Goal: Task Accomplishment & Management: Use online tool/utility

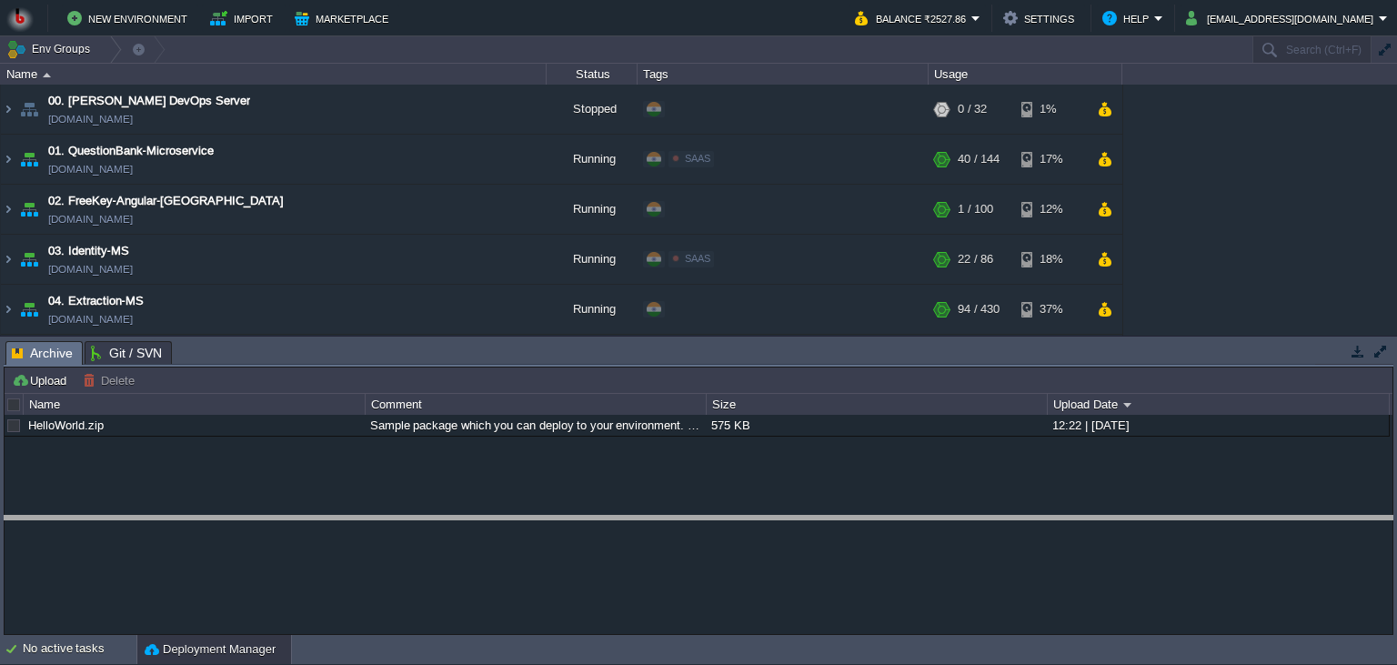
drag, startPoint x: 558, startPoint y: 355, endPoint x: 546, endPoint y: 635, distance: 280.3
click at [546, 635] on body "New Environment Import Marketplace Bonus ₹0.00 Upgrade Account Balance ₹2527.86…" at bounding box center [698, 332] width 1397 height 665
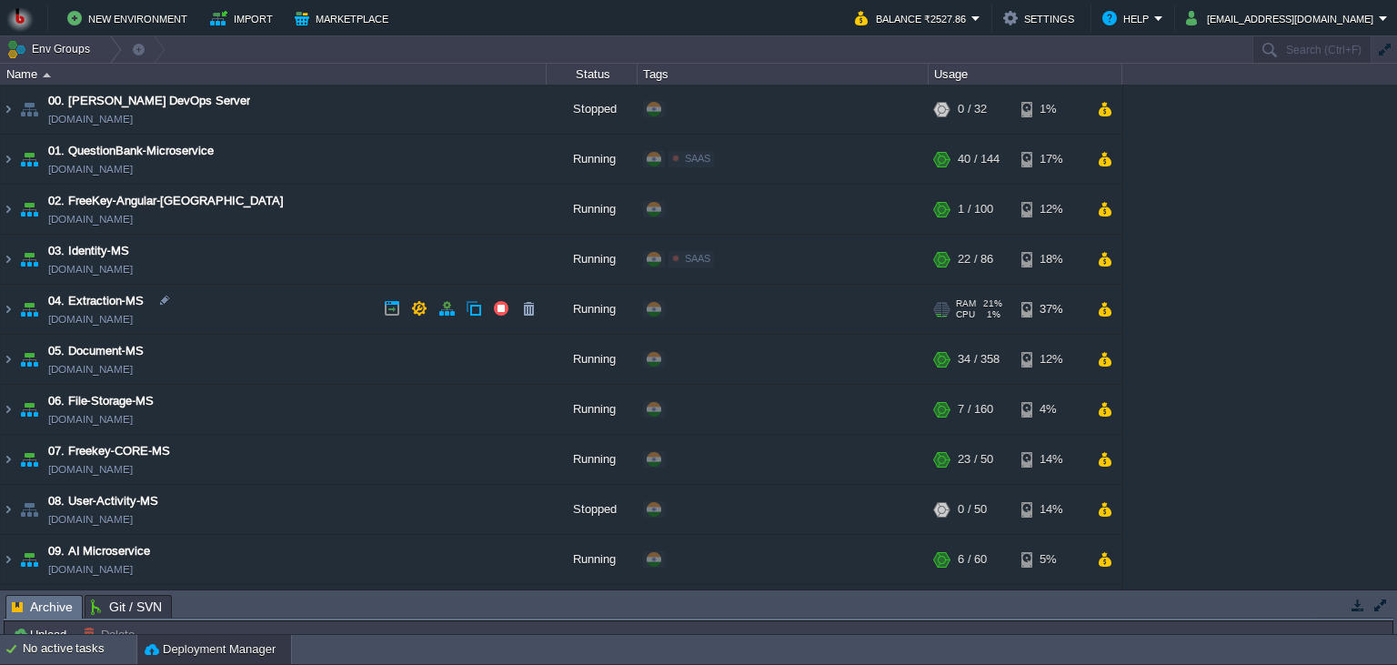
click at [355, 306] on td "04. Extraction-MS [DOMAIN_NAME]" at bounding box center [274, 310] width 546 height 50
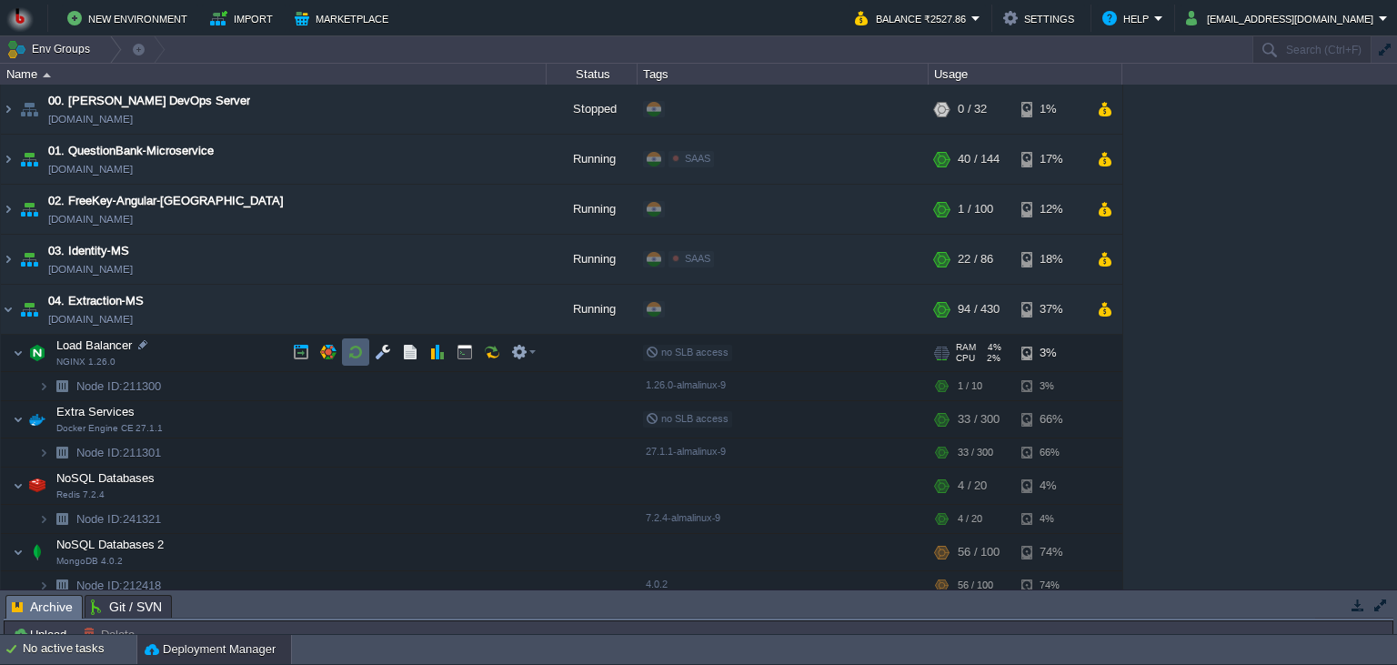
scroll to position [83, 0]
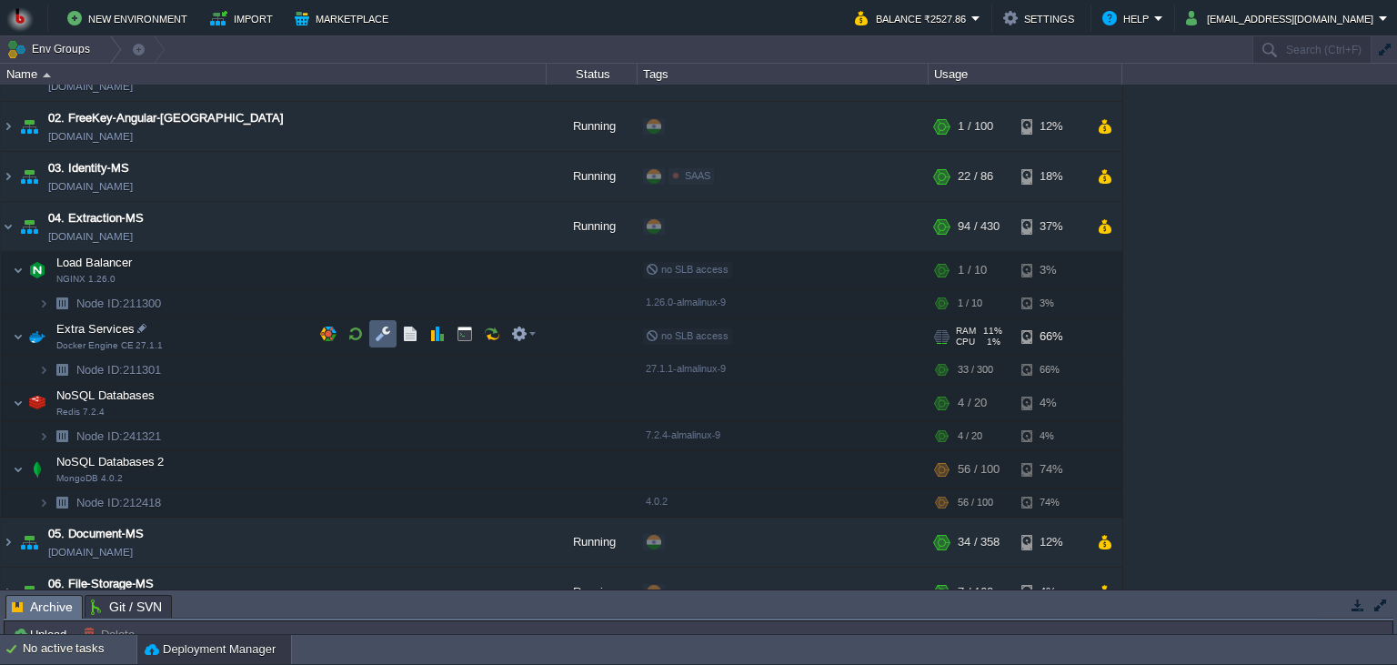
click at [377, 332] on button "button" at bounding box center [383, 334] width 16 height 16
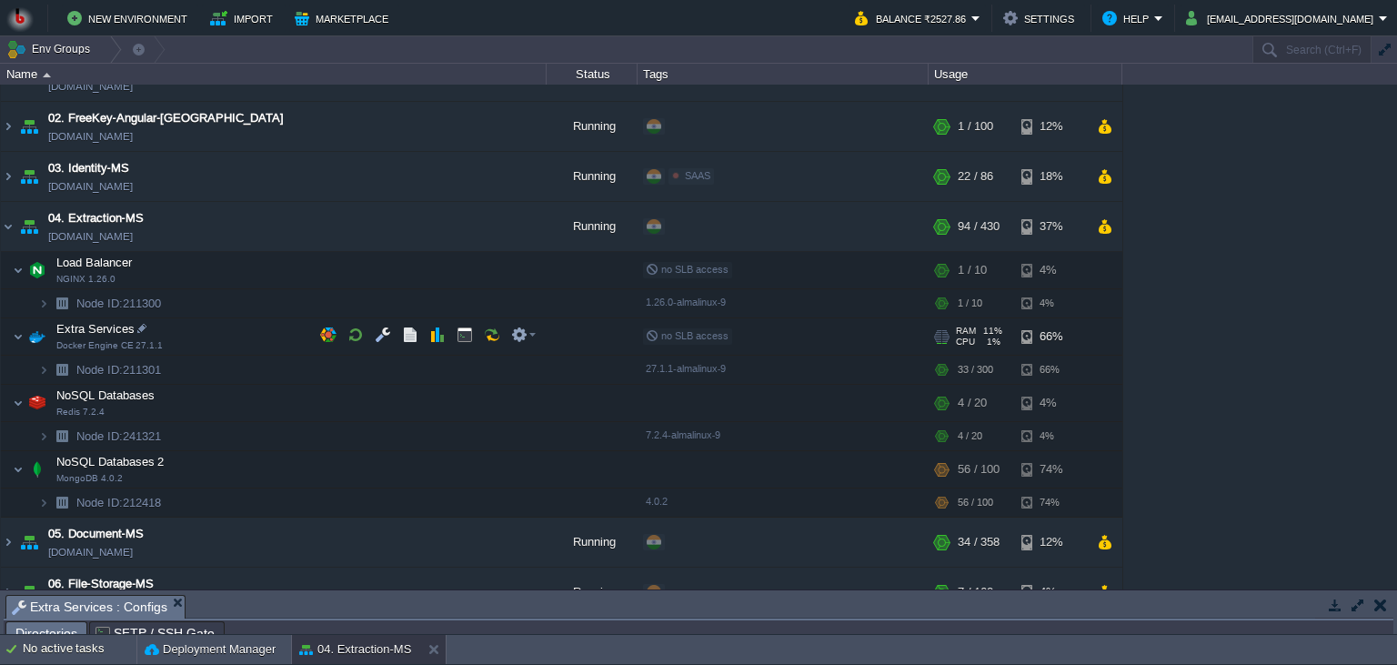
scroll to position [29, 0]
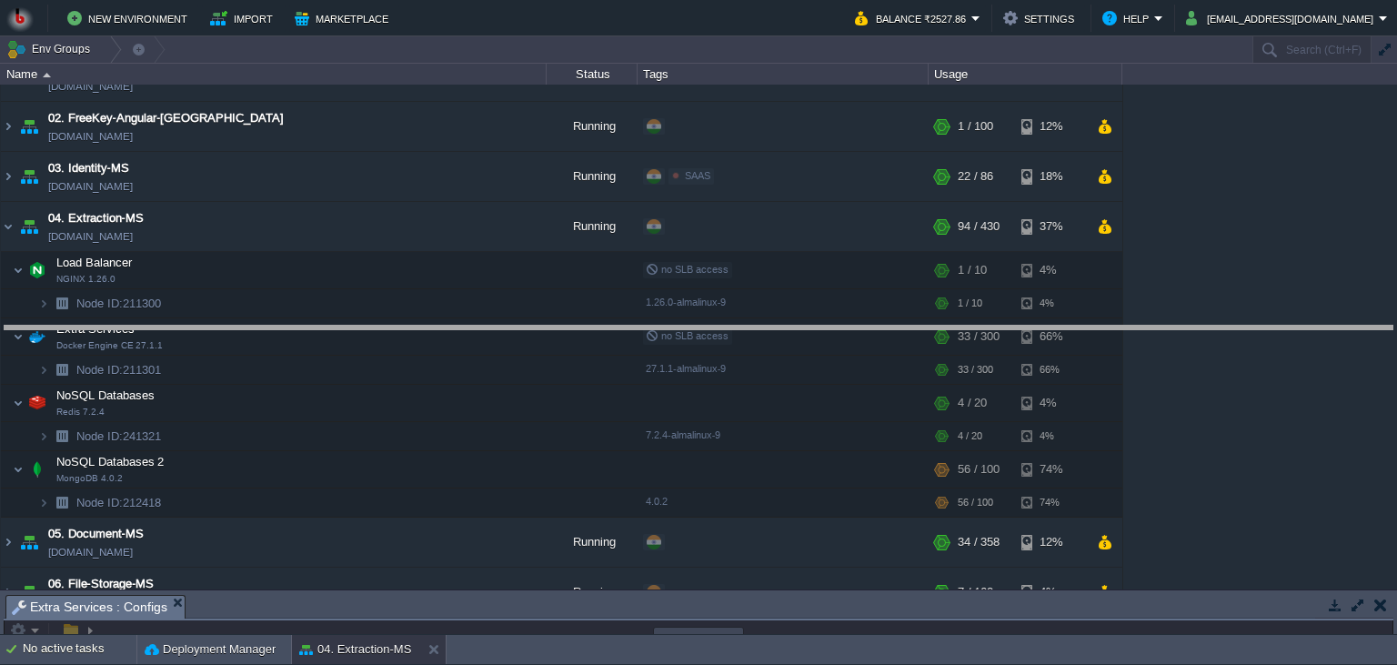
drag, startPoint x: 428, startPoint y: 597, endPoint x: 449, endPoint y: 328, distance: 269.9
click at [449, 328] on body "New Environment Import Marketplace Bonus ₹0.00 Upgrade Account Balance ₹2527.86…" at bounding box center [698, 332] width 1397 height 665
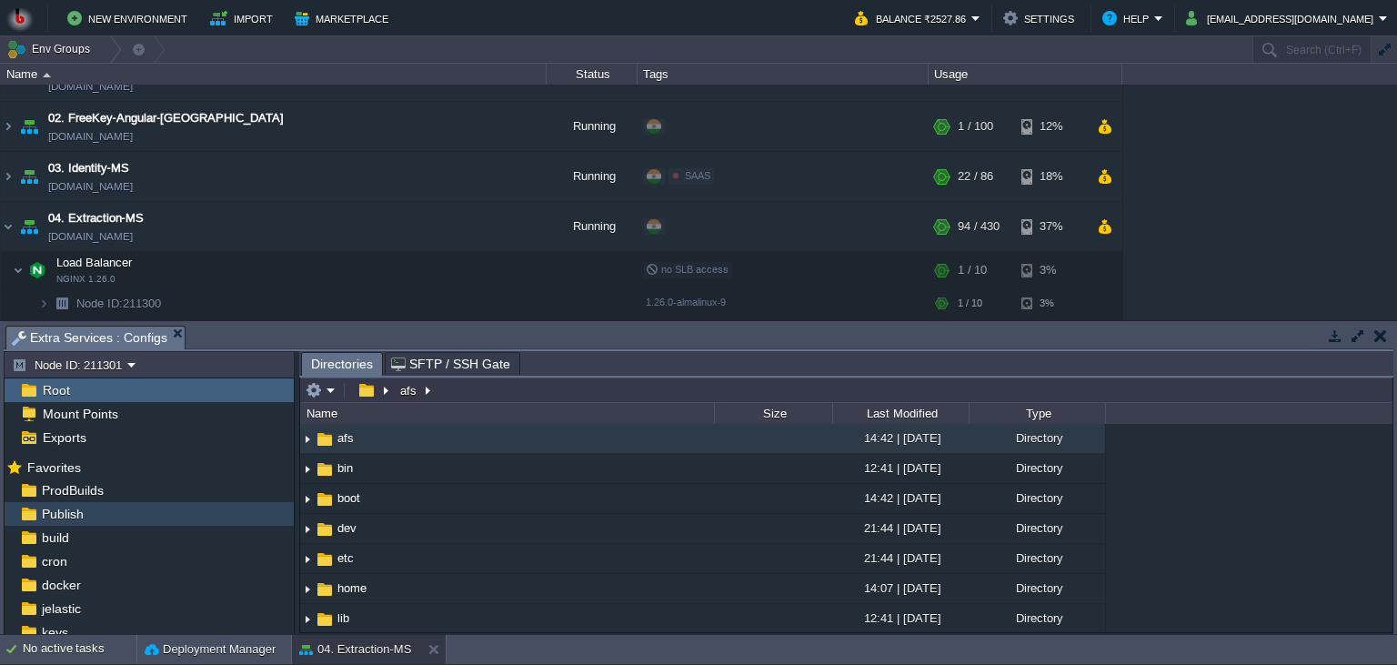
click at [96, 509] on div "Publish" at bounding box center [149, 514] width 289 height 24
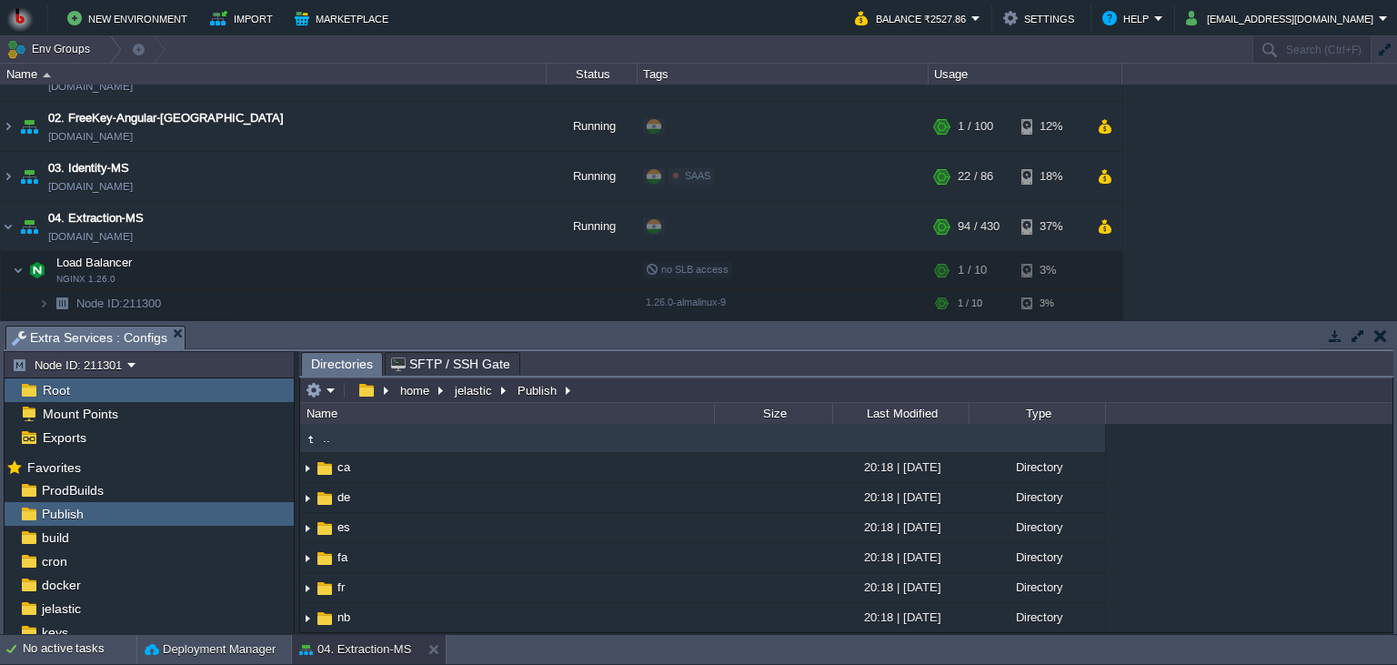
click at [770, 234] on body "New Environment Import Marketplace Bonus ₹0.00 Upgrade Account Balance ₹2527.86…" at bounding box center [698, 332] width 1397 height 665
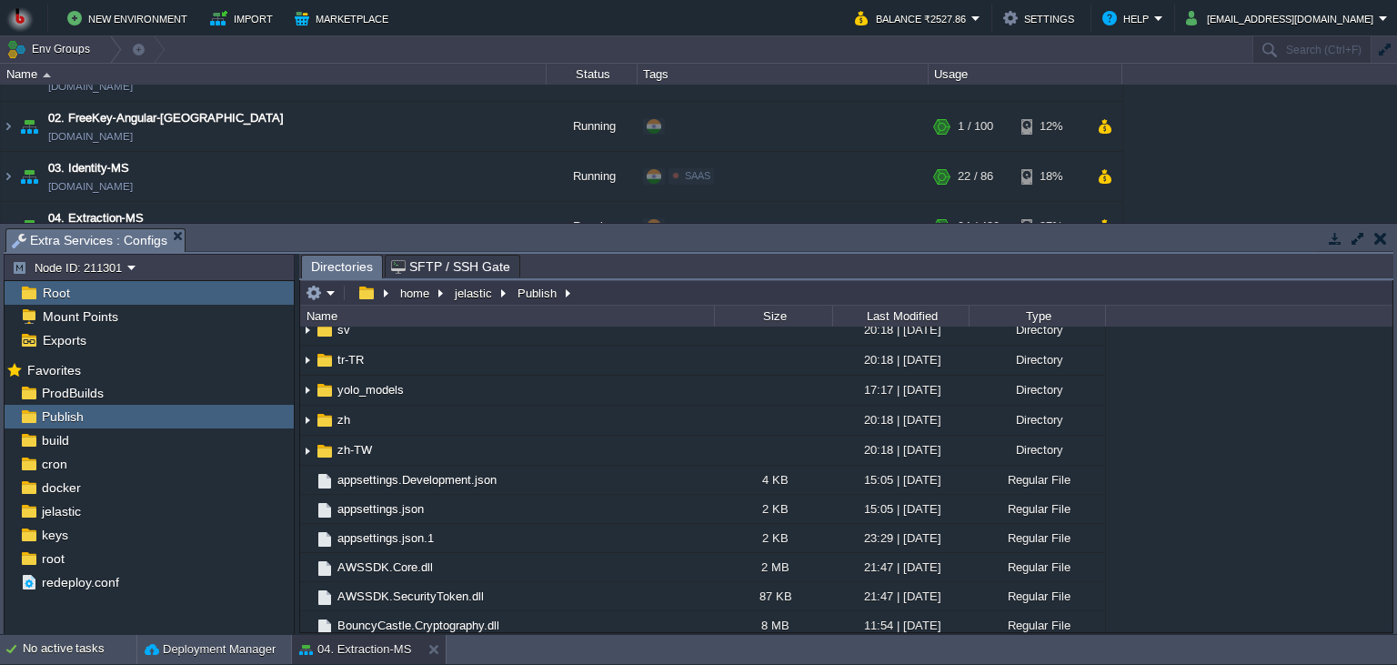
scroll to position [497, 0]
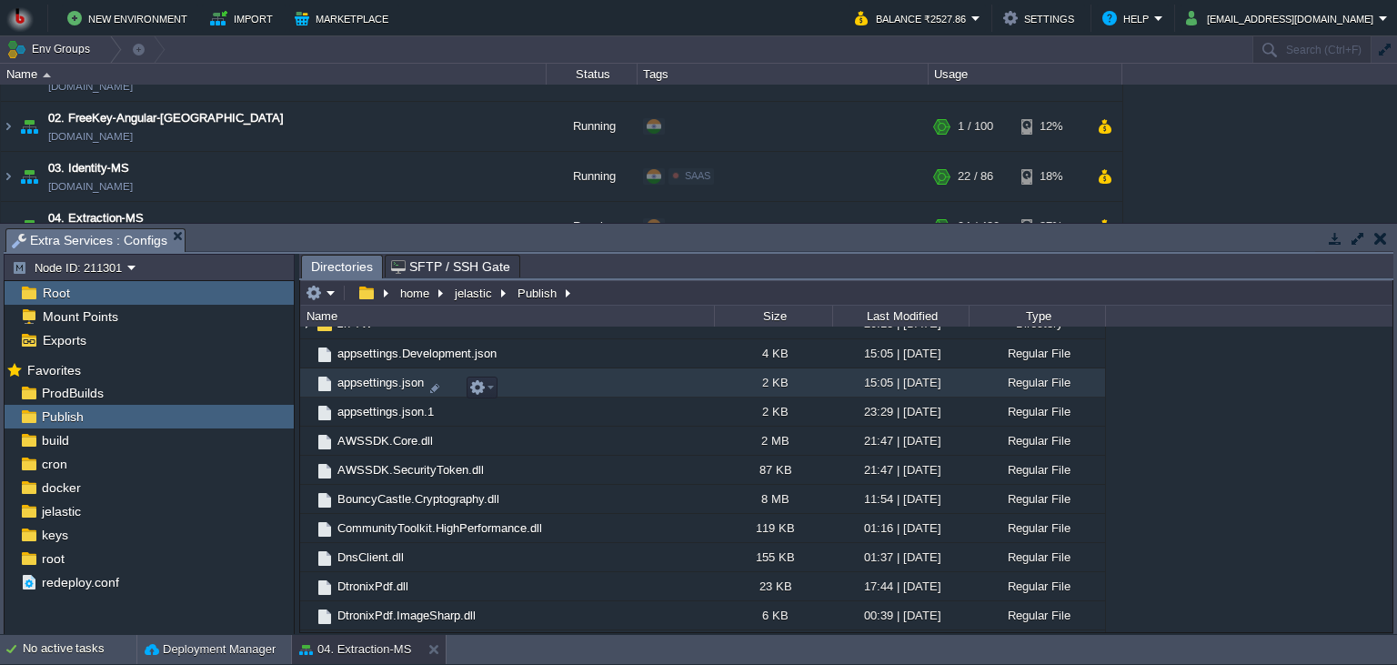
click at [591, 387] on td "appsettings.json" at bounding box center [507, 382] width 414 height 29
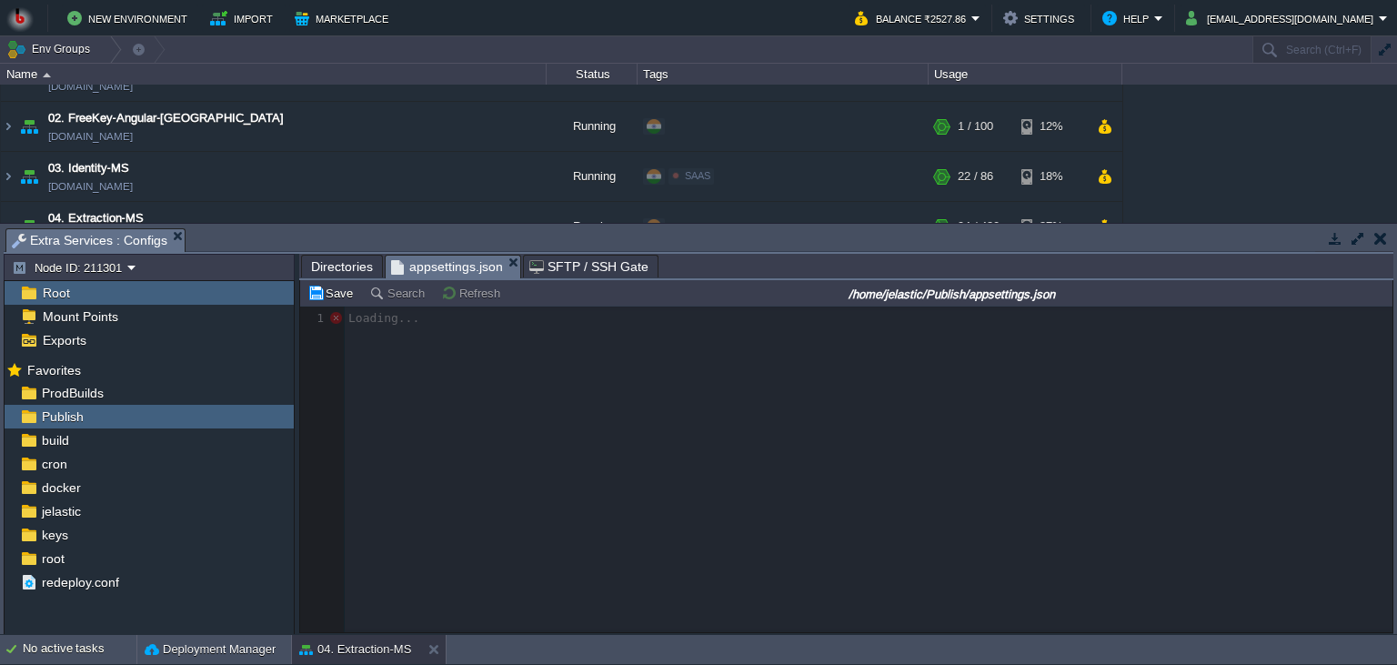
click at [348, 265] on span "Directories" at bounding box center [342, 266] width 62 height 22
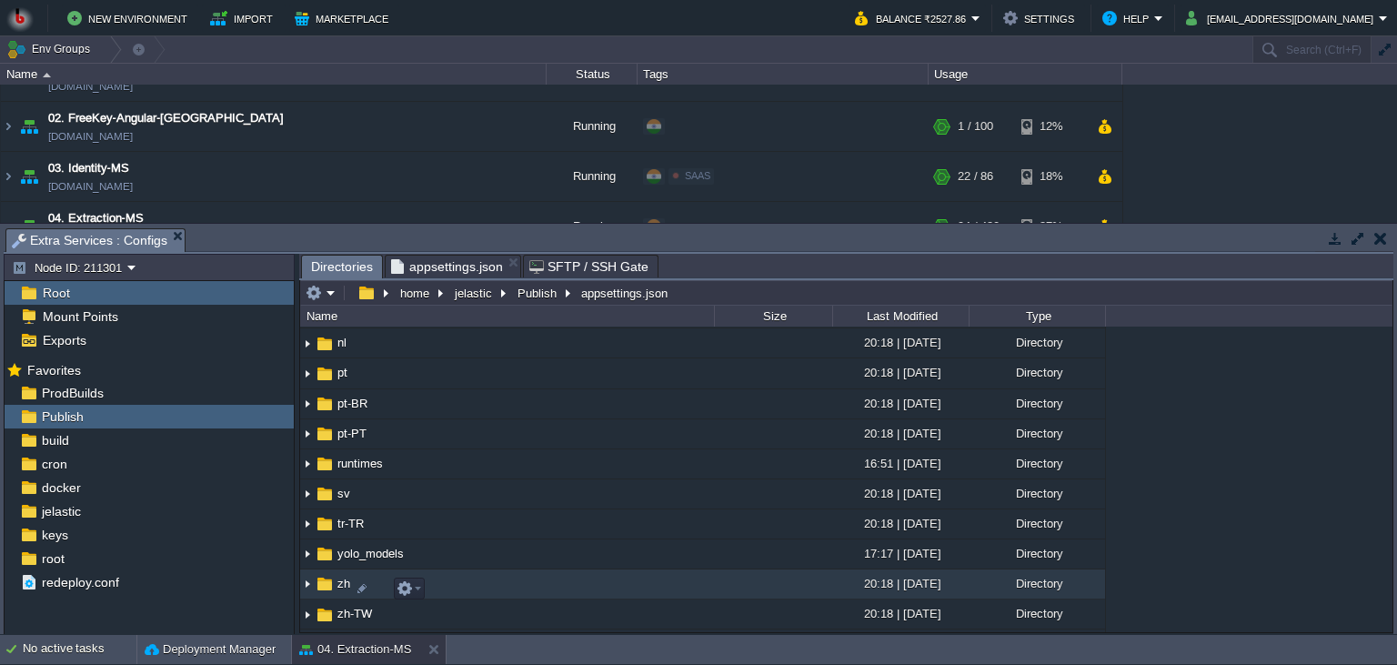
scroll to position [248, 0]
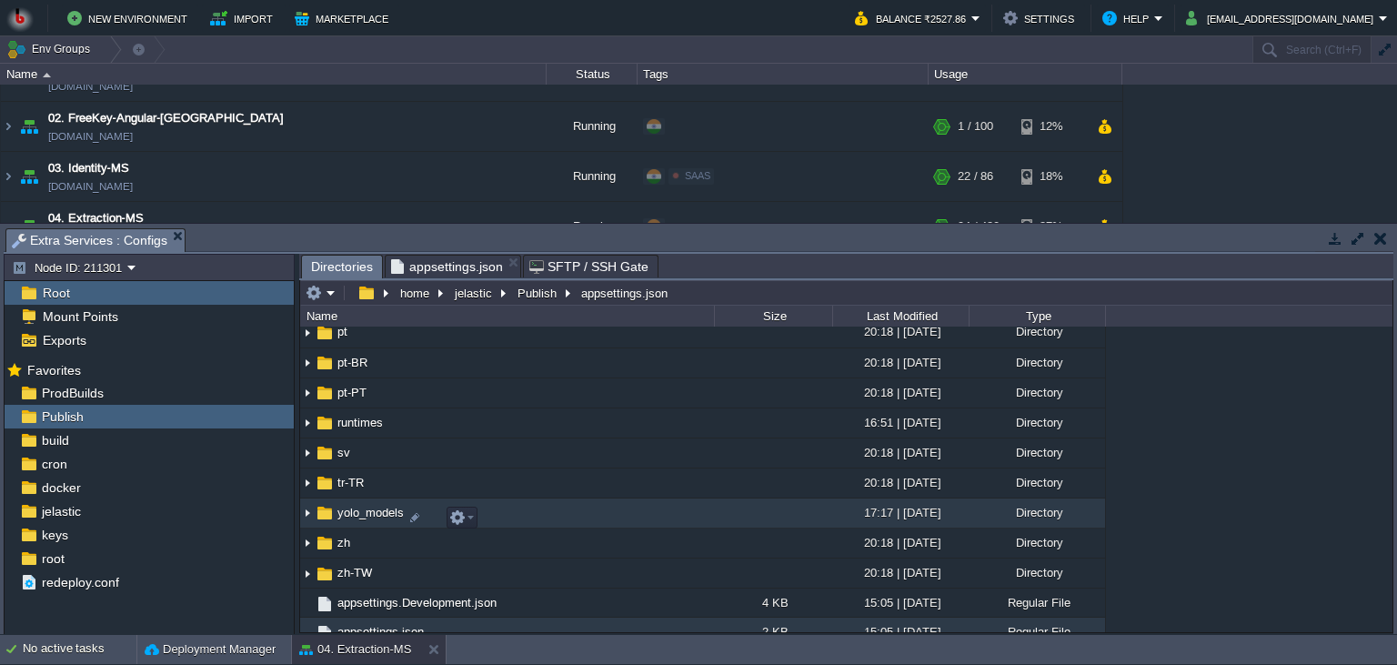
click at [653, 526] on td "yolo_models" at bounding box center [507, 513] width 414 height 30
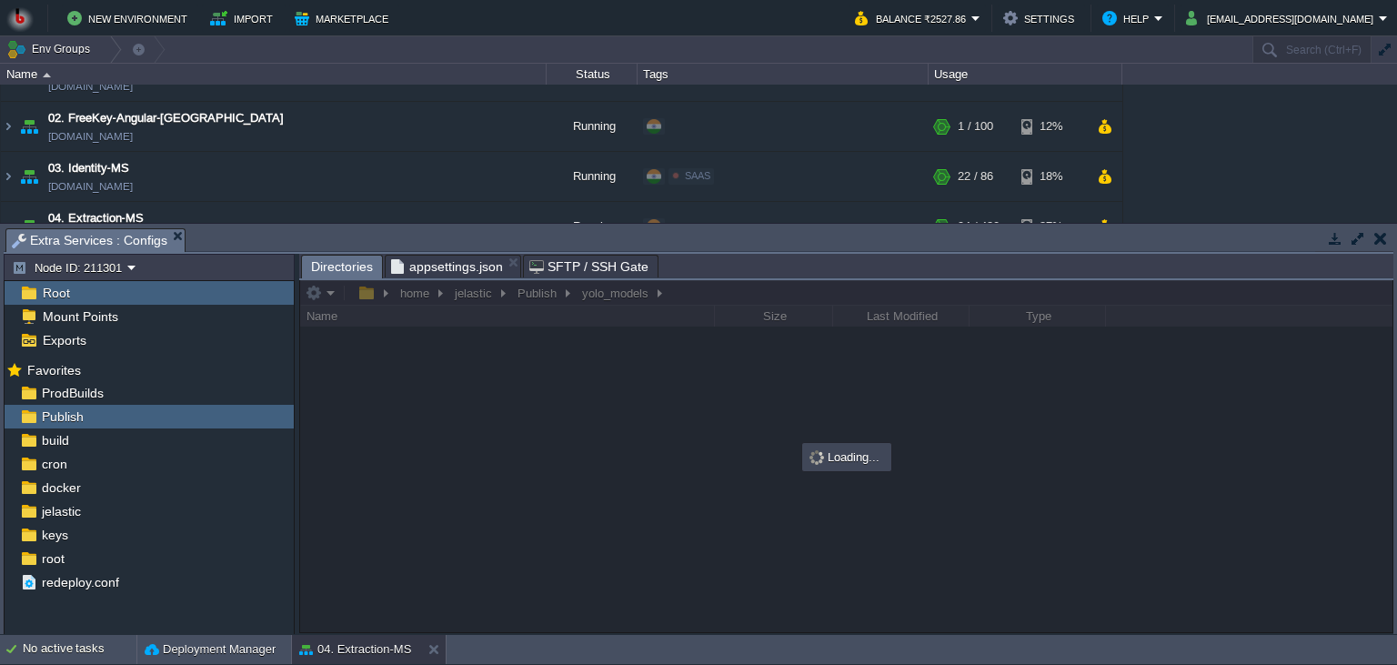
scroll to position [0, 0]
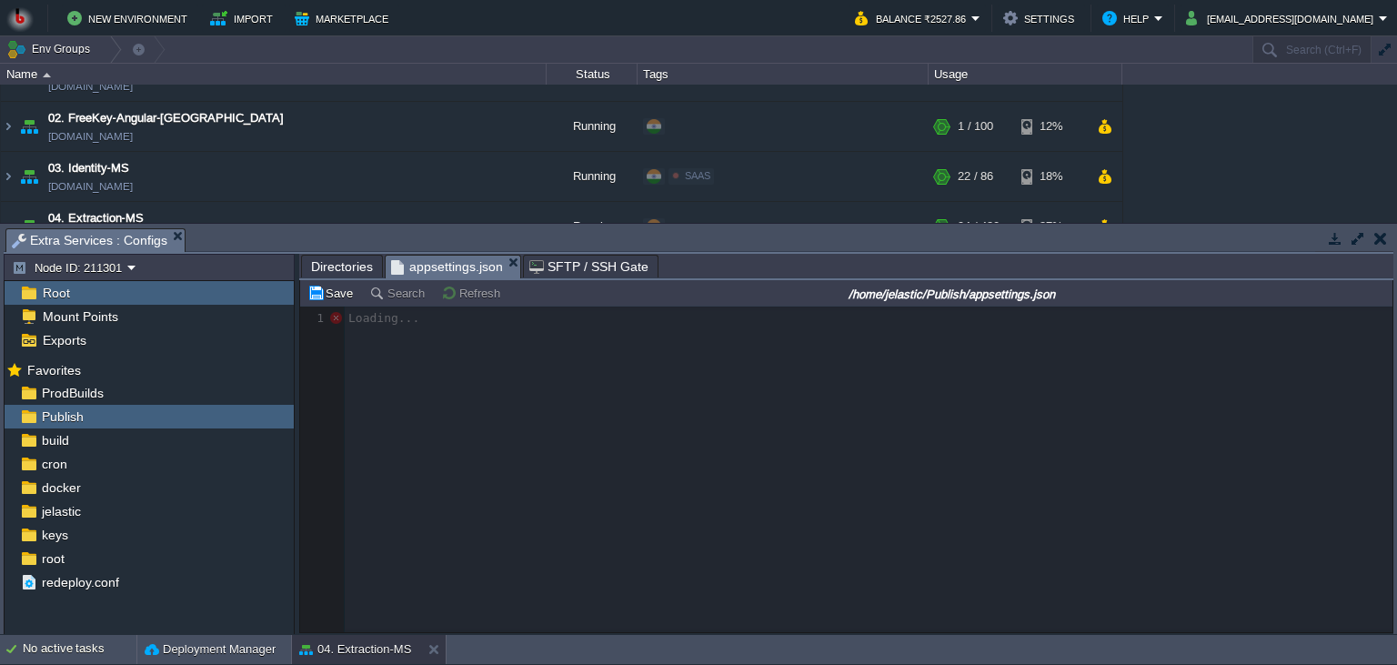
click at [446, 275] on span "appsettings.json" at bounding box center [447, 266] width 112 height 23
click at [692, 465] on div at bounding box center [846, 469] width 1092 height 326
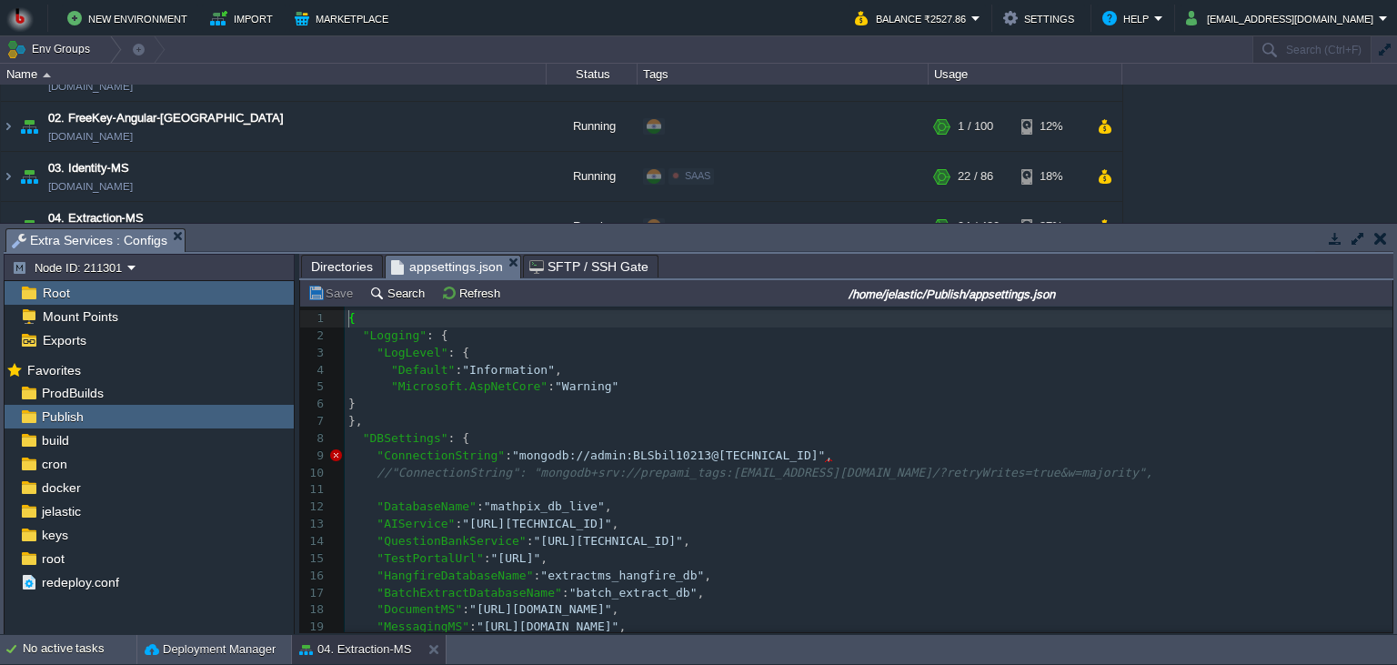
scroll to position [6, 0]
click at [755, 504] on pre ""DatabaseName" : "mathpix_db_live" ," at bounding box center [868, 506] width 1047 height 17
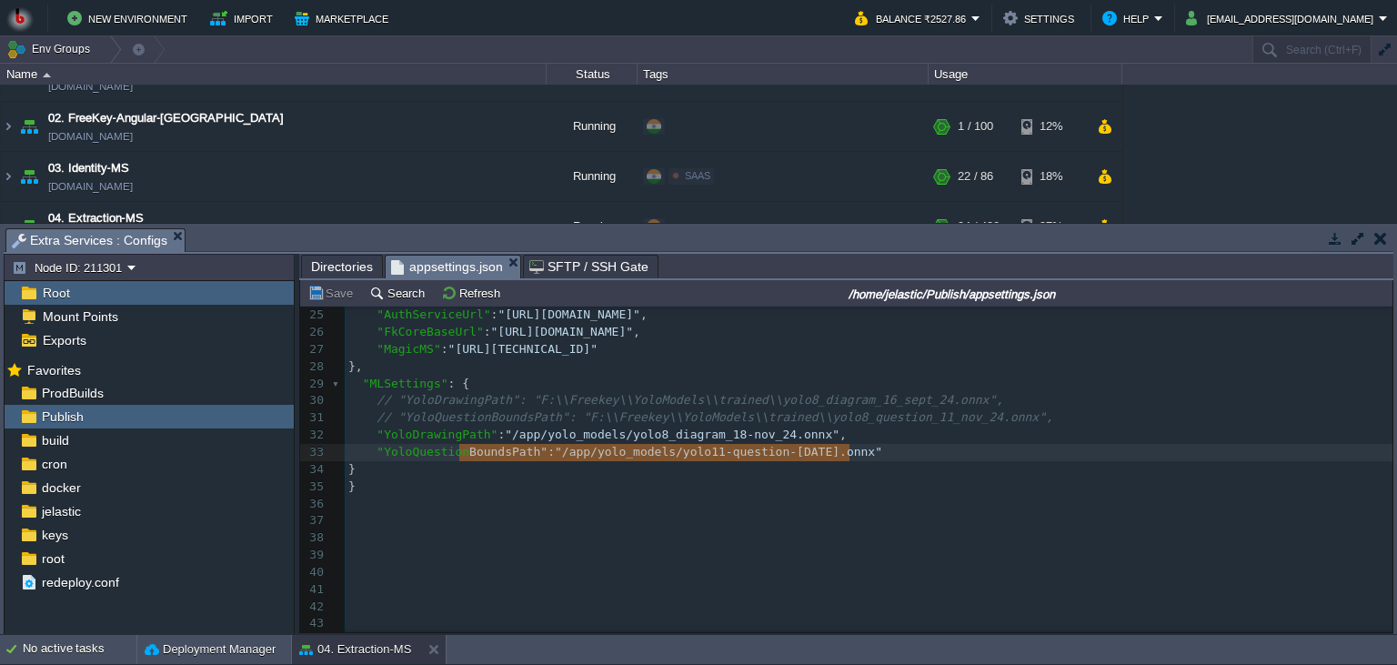
scroll to position [0, 422]
type textarea "BoundsPath": "/app/yolo_models/yolo11-question-[DATE].onnx""
drag, startPoint x: 456, startPoint y: 458, endPoint x: 902, endPoint y: 460, distance: 445.5
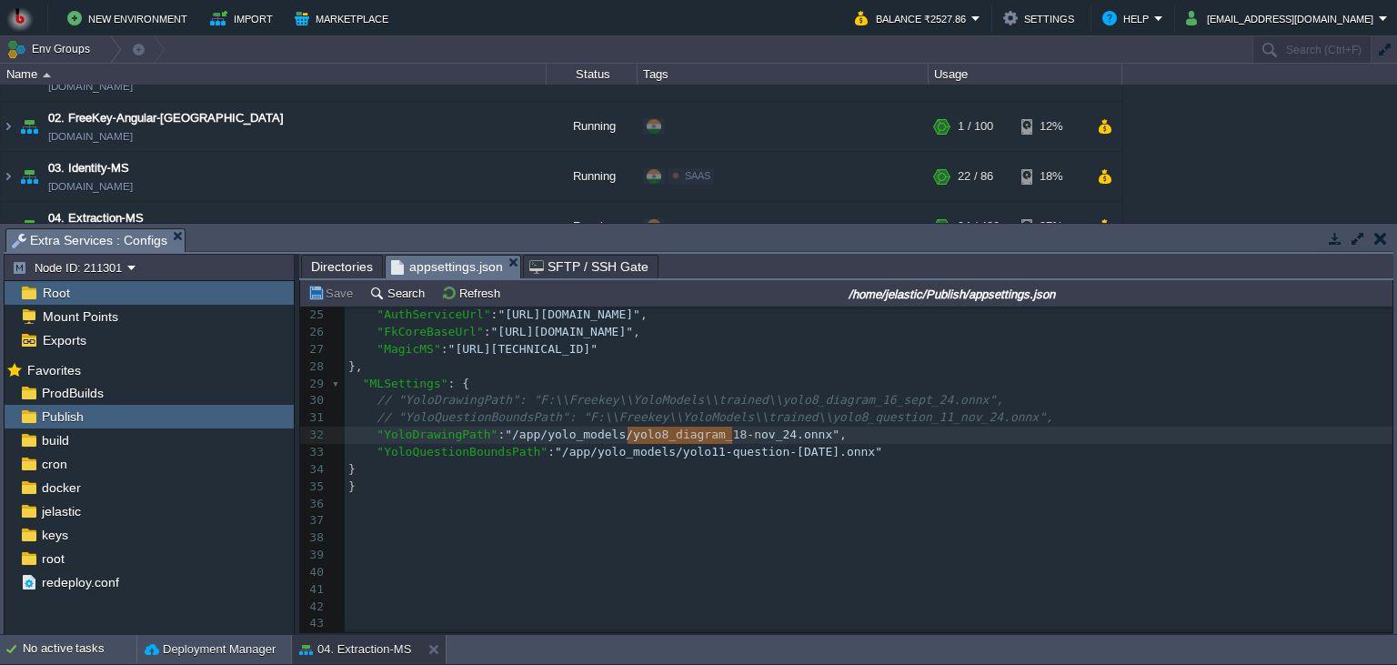
scroll to position [0, 168]
type textarea "lo8_diagram_18-nov_24.onnx"
drag, startPoint x: 627, startPoint y: 436, endPoint x: 799, endPoint y: 442, distance: 171.9
type textarea "th": "/app/yolo_models/yolo8_diagram_18-nov_24.onnx","
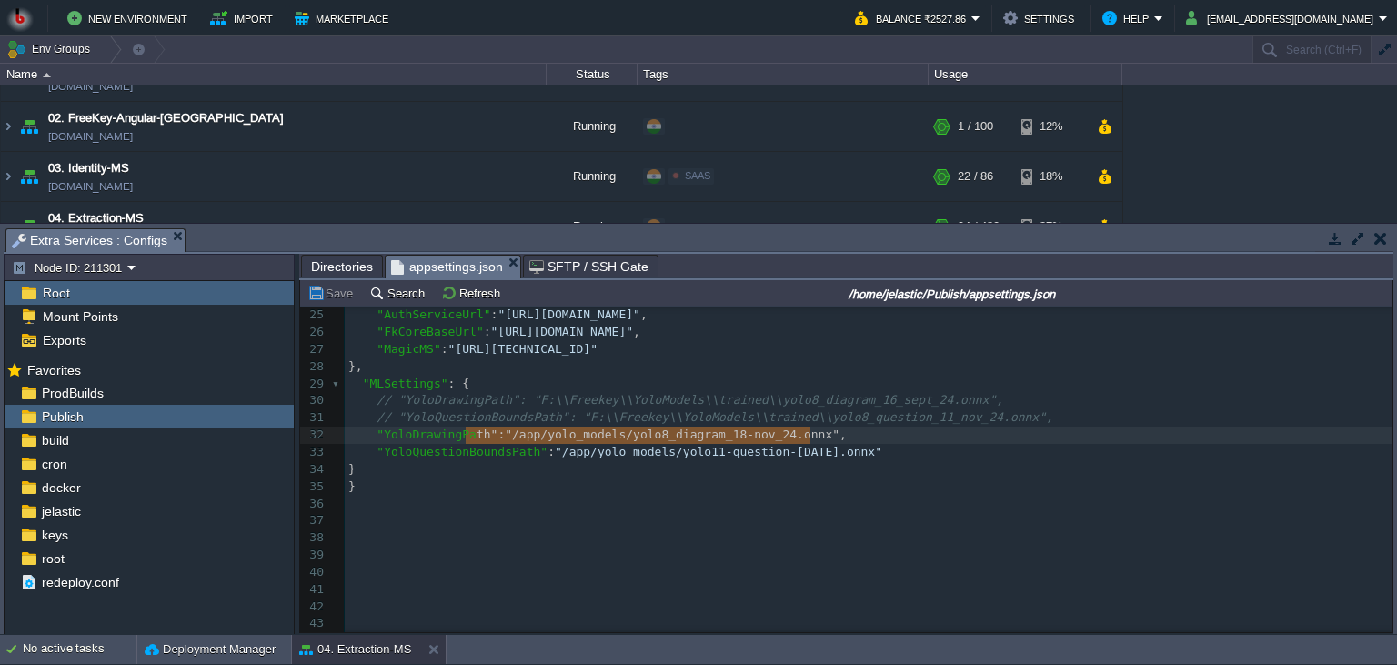
drag, startPoint x: 468, startPoint y: 435, endPoint x: 730, endPoint y: 435, distance: 261.9
click at [344, 264] on span "Directories" at bounding box center [342, 266] width 62 height 22
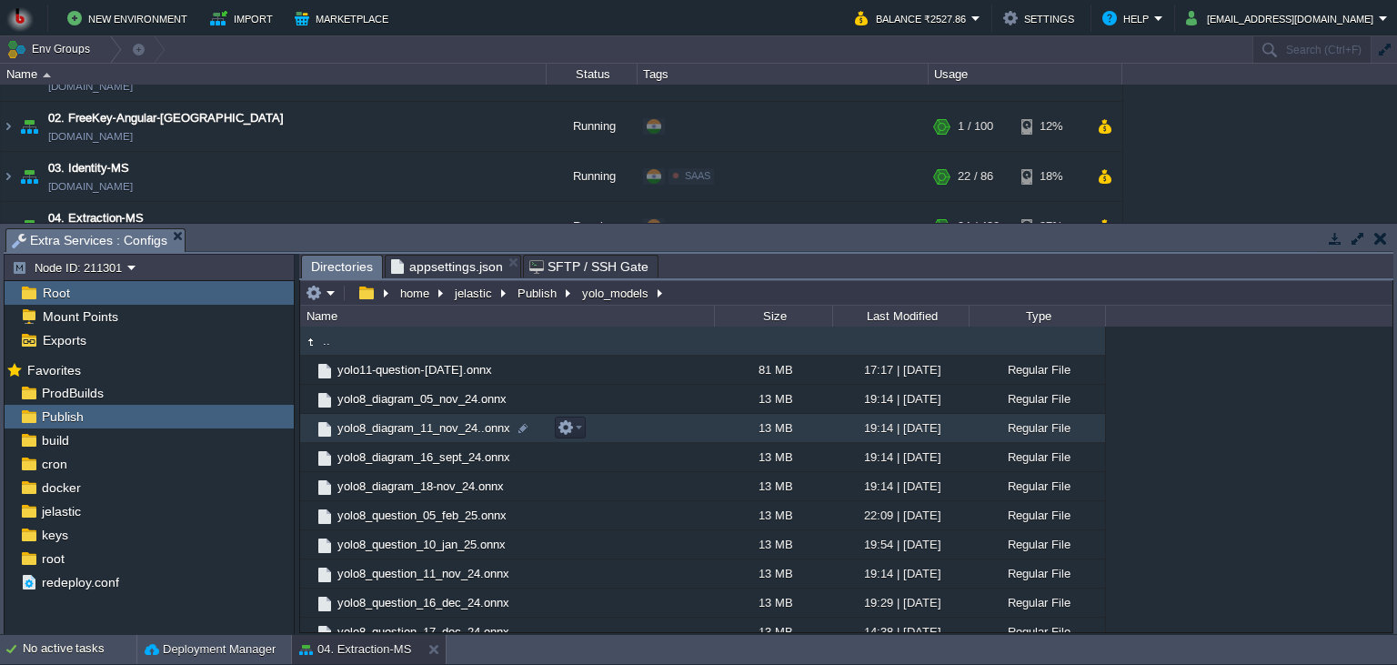
scroll to position [98, 0]
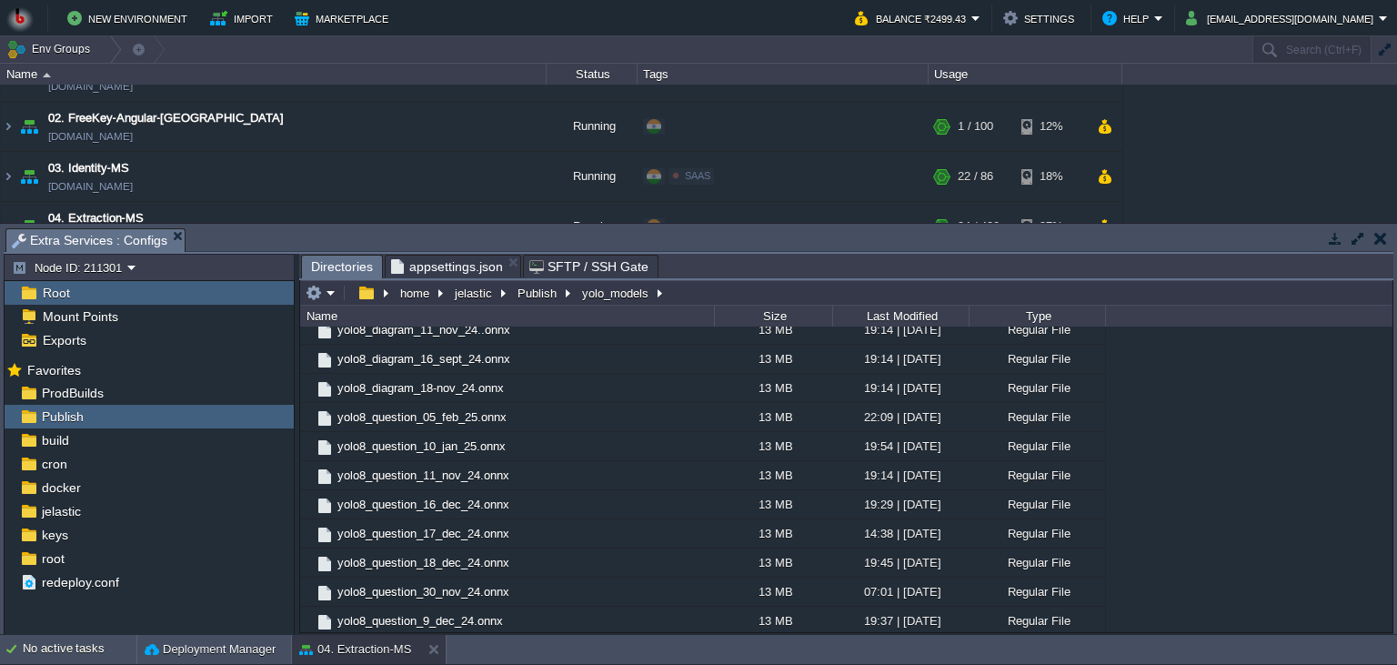
click at [1378, 245] on button "button" at bounding box center [1380, 238] width 13 height 16
